Goal: Information Seeking & Learning: Learn about a topic

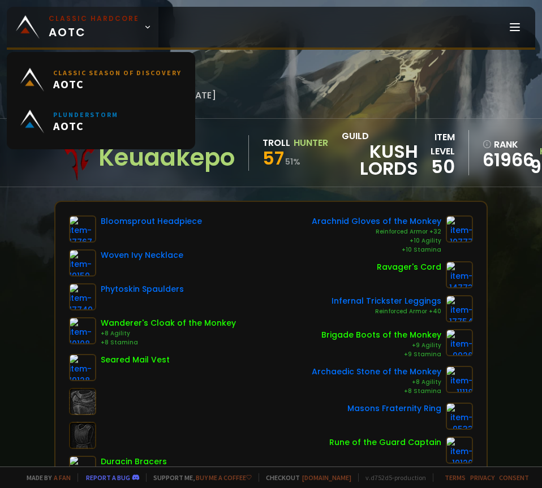
click at [131, 33] on span "Classic Hardcore AOTC" at bounding box center [94, 27] width 90 height 27
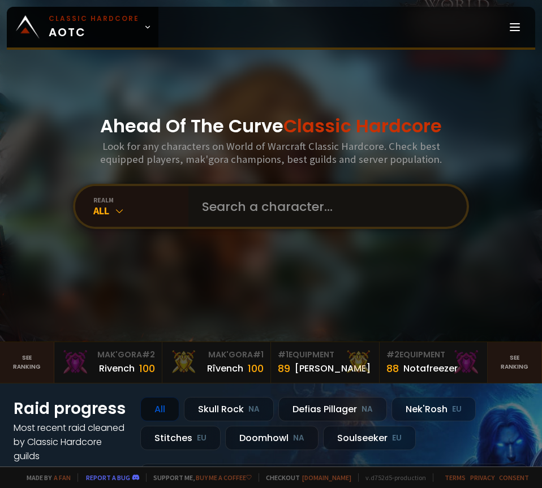
click at [233, 206] on input "text" at bounding box center [324, 206] width 258 height 41
type input "WESTEDXP"
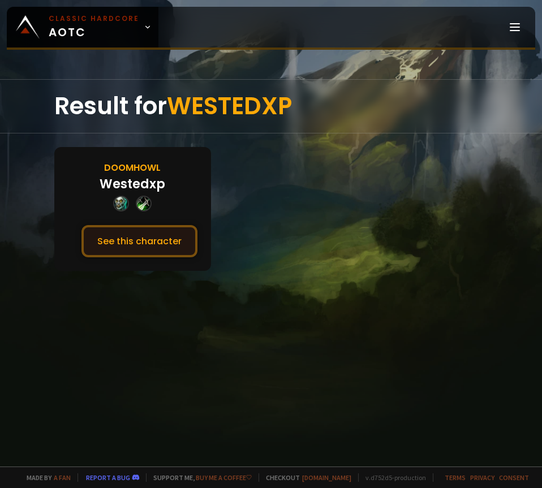
click at [163, 242] on button "See this character" at bounding box center [139, 241] width 116 height 32
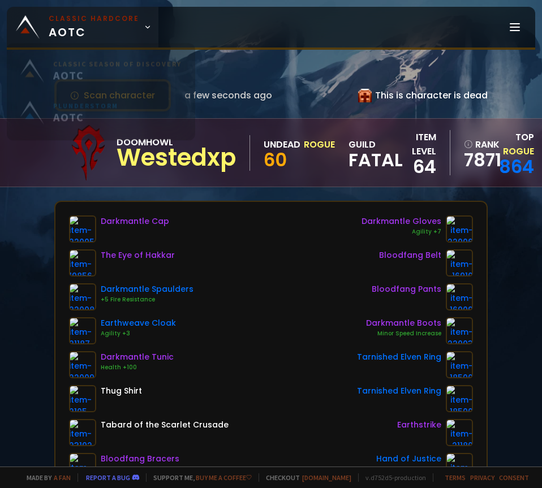
click at [133, 33] on span "Classic Hardcore AOTC" at bounding box center [94, 27] width 90 height 27
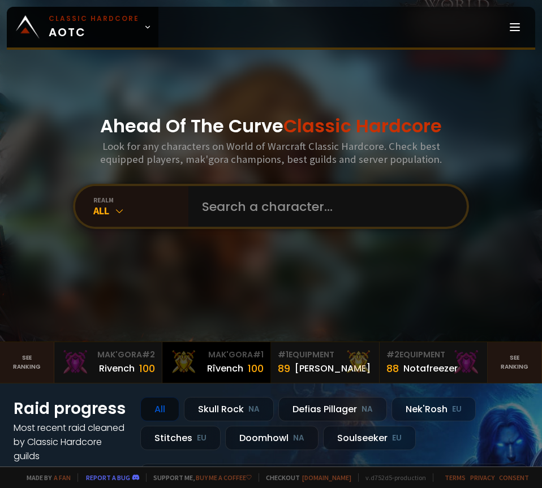
click at [210, 364] on div "Rîvench" at bounding box center [225, 368] width 36 height 14
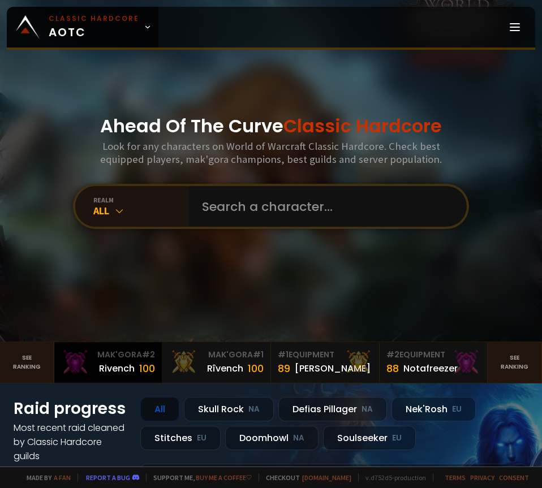
click at [122, 372] on div "Rivench" at bounding box center [117, 368] width 36 height 14
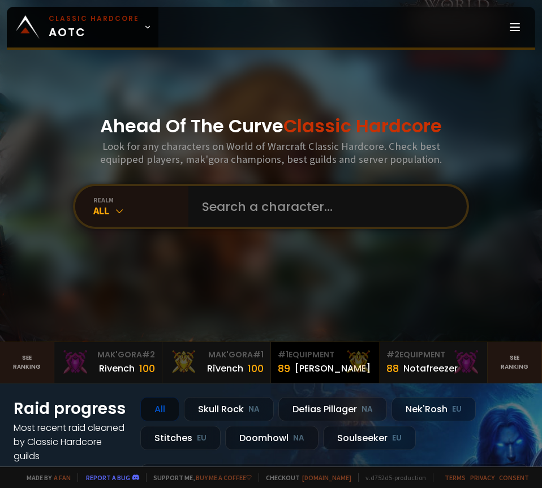
click at [346, 357] on div at bounding box center [358, 362] width 24 height 24
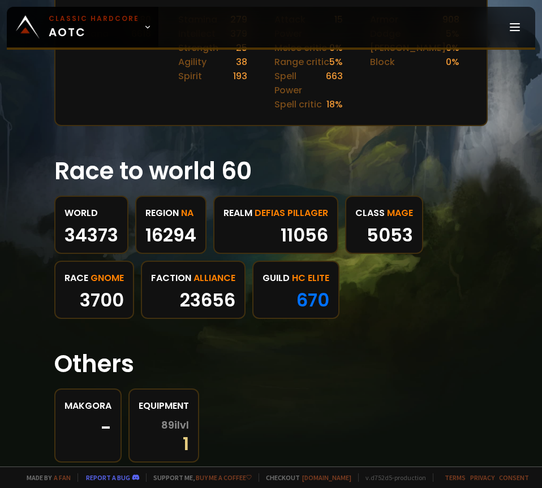
scroll to position [544, 0]
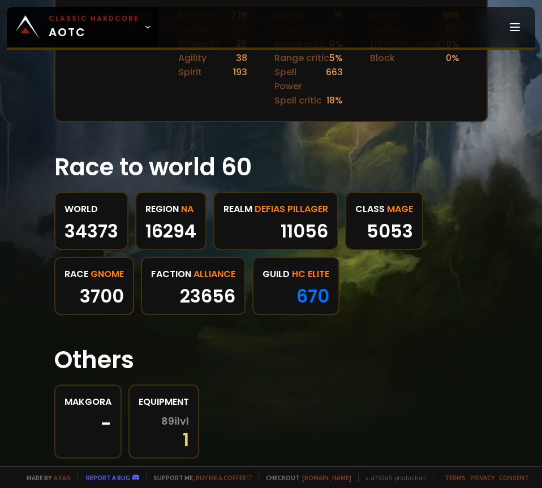
click at [80, 202] on div "World" at bounding box center [91, 209] width 54 height 14
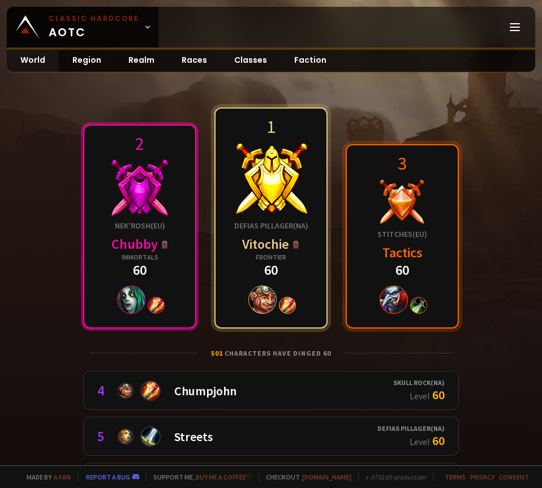
click at [141, 240] on div "Chubby" at bounding box center [139, 244] width 57 height 18
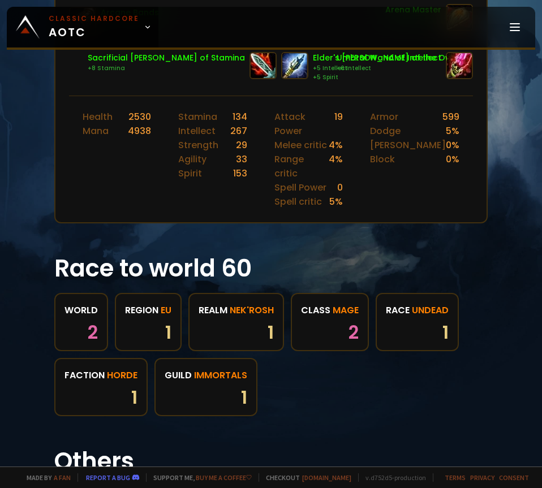
scroll to position [452, 0]
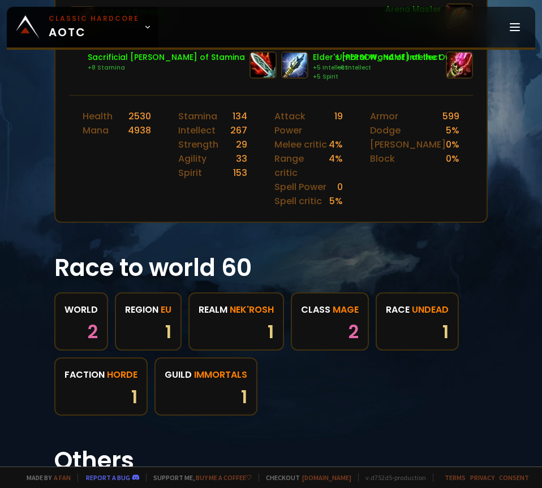
click at [77, 302] on div "World" at bounding box center [80, 309] width 33 height 14
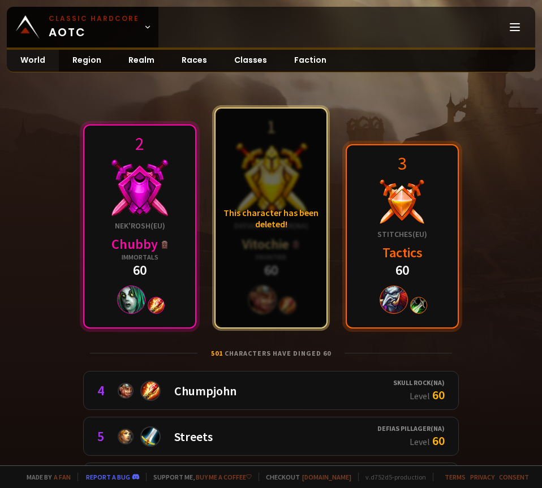
click at [275, 243] on div "This character has been deleted!" at bounding box center [270, 218] width 111 height 219
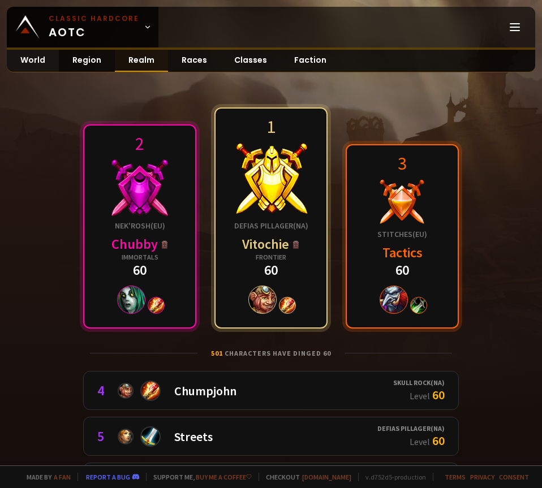
click at [133, 62] on link "Realm" at bounding box center [141, 61] width 53 height 22
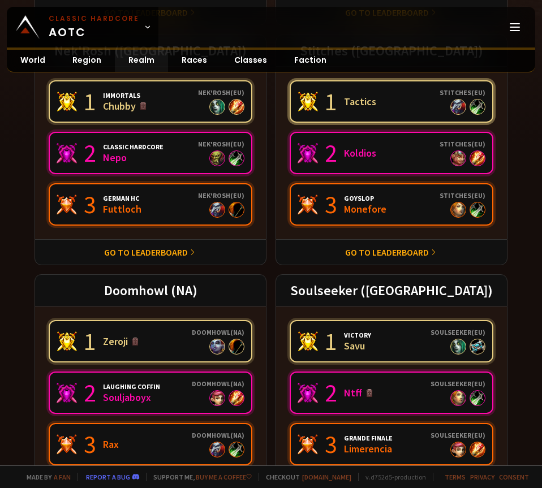
scroll to position [361, 0]
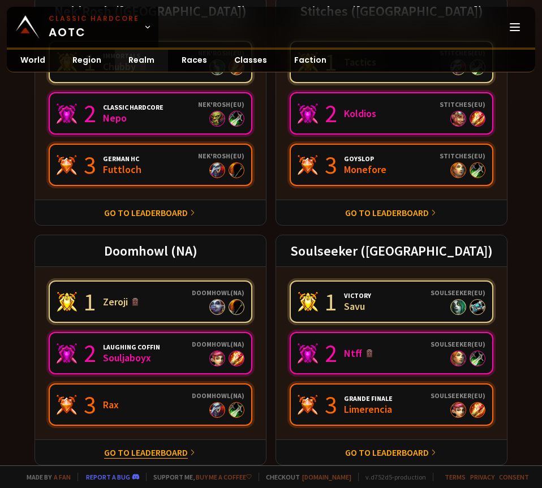
click at [161, 451] on link "Go to leaderboard" at bounding box center [146, 452] width 84 height 11
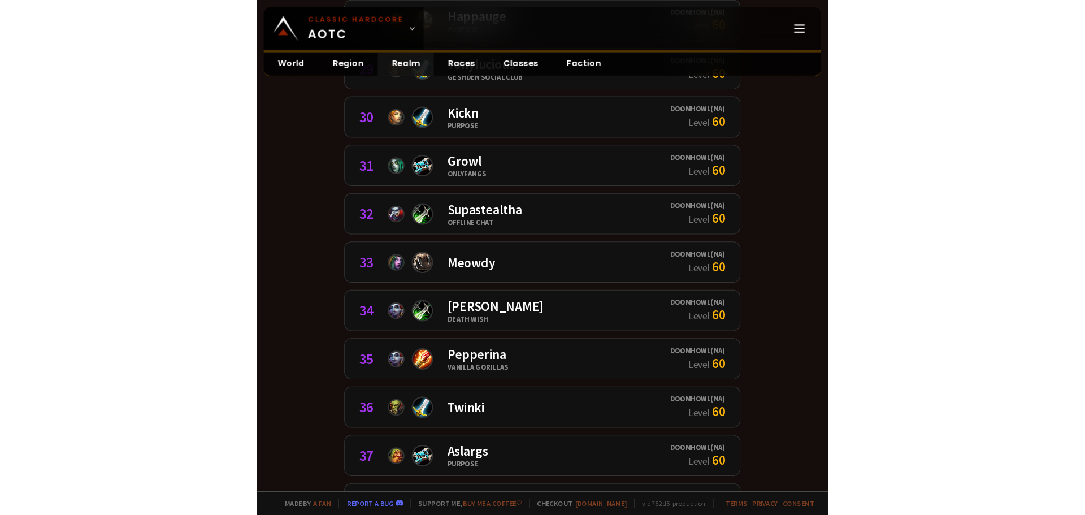
scroll to position [1696, 0]
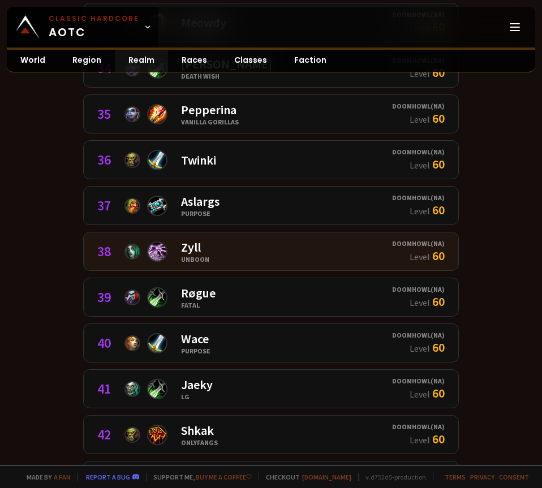
click at [325, 258] on div "38 Zyll Unboon" at bounding box center [244, 251] width 294 height 24
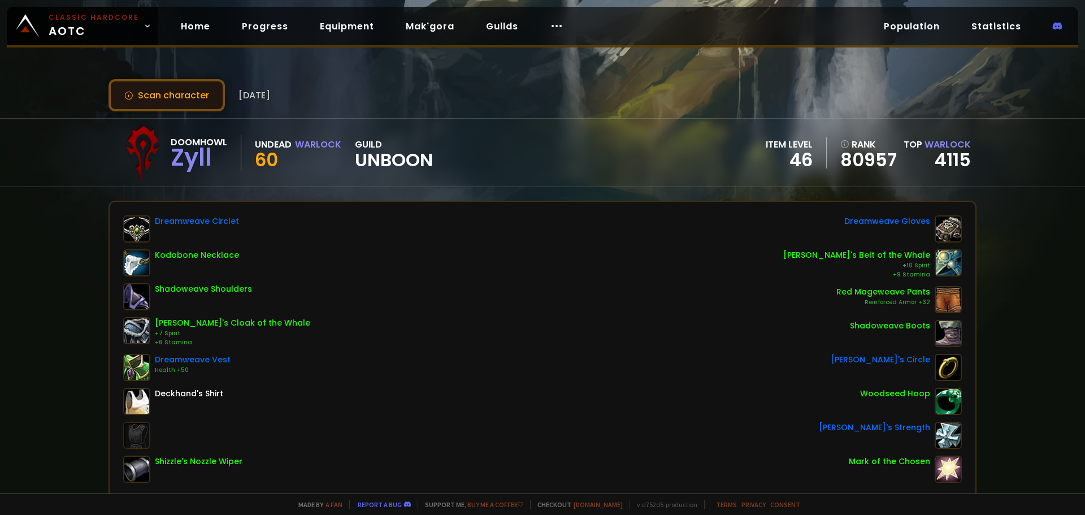
click at [185, 91] on button "Scan character" at bounding box center [167, 95] width 116 height 32
